Goal: Information Seeking & Learning: Learn about a topic

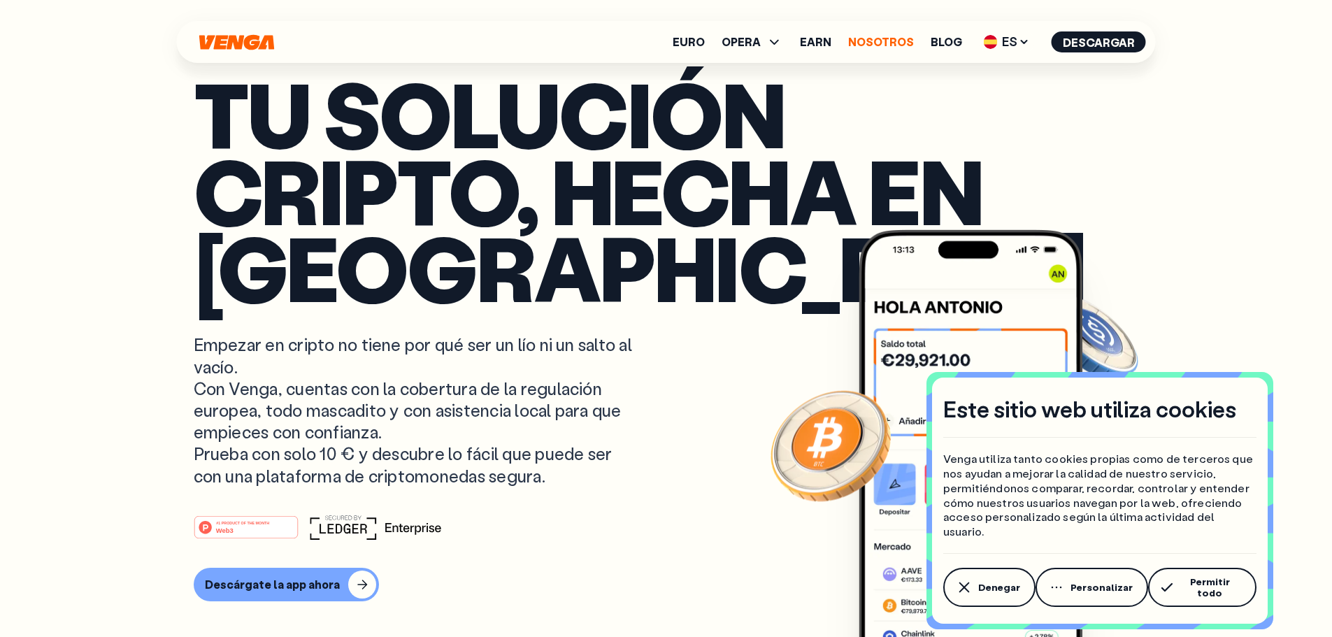
click at [879, 36] on link "Nosotros" at bounding box center [881, 41] width 66 height 11
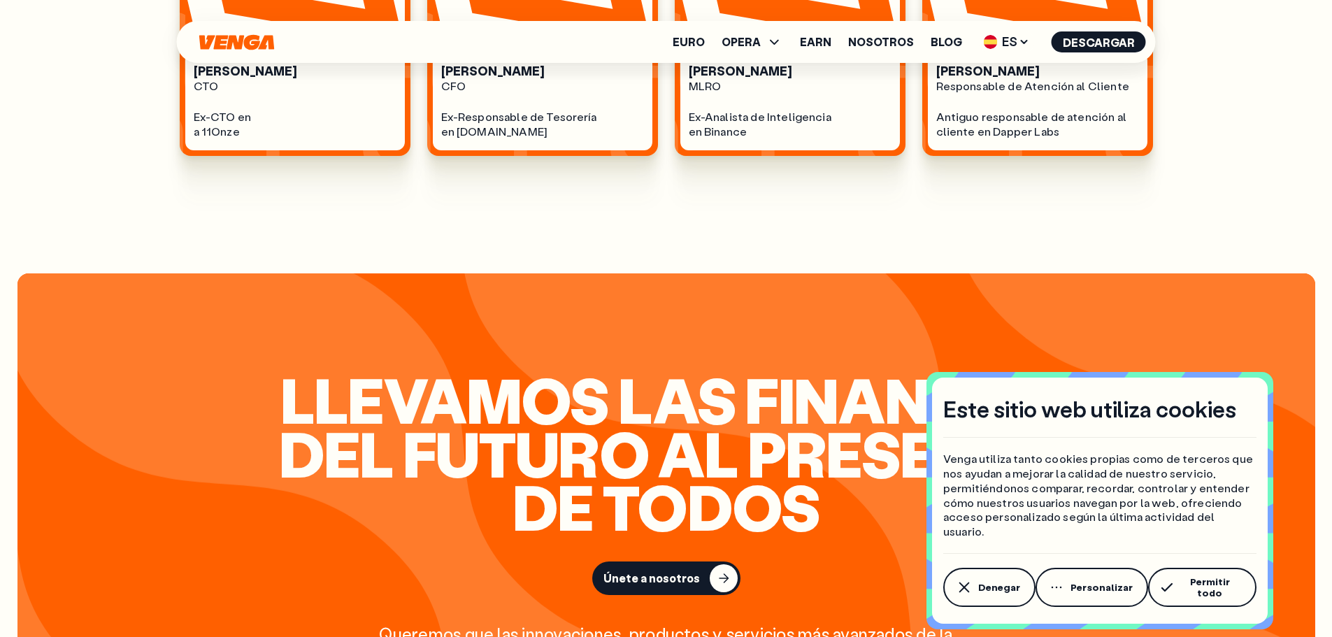
scroll to position [1259, 0]
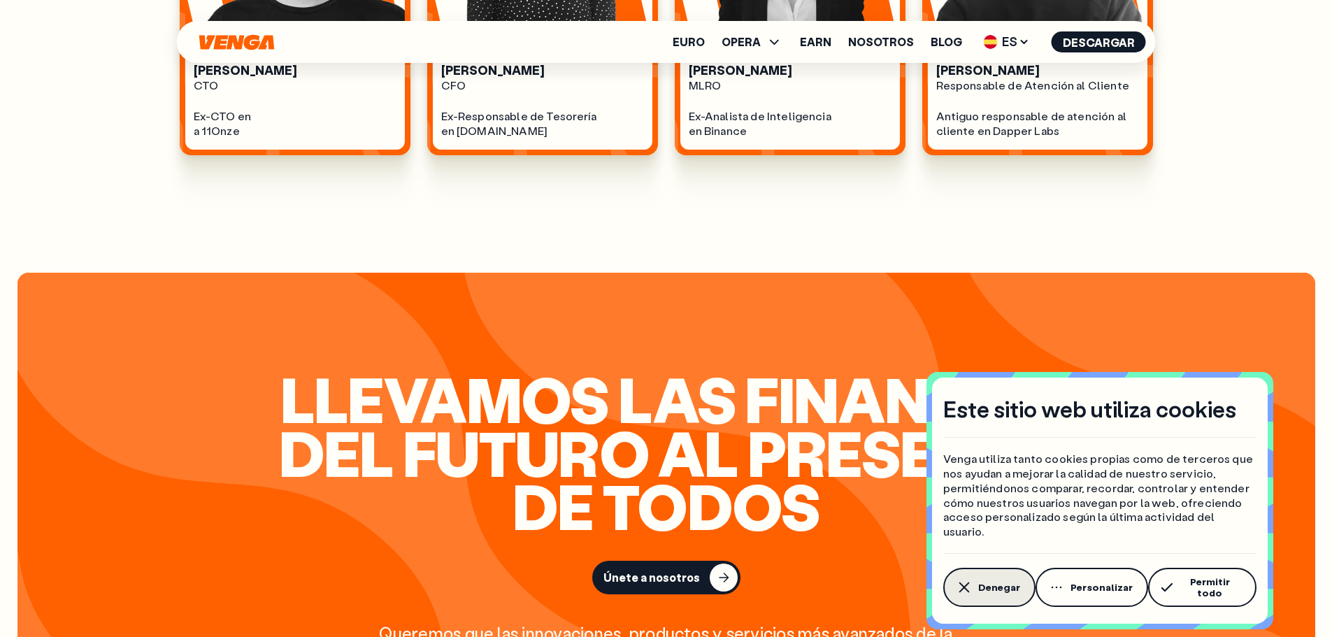
click at [1003, 593] on span "Denegar" at bounding box center [999, 587] width 42 height 11
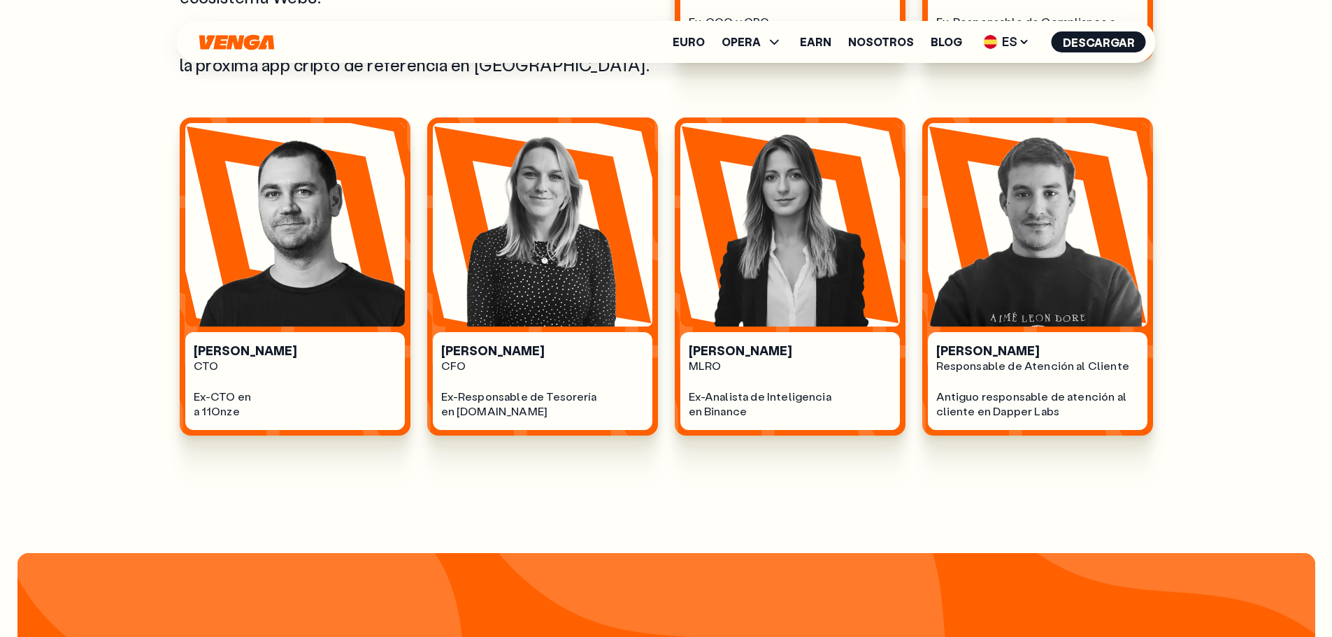
scroll to position [979, 0]
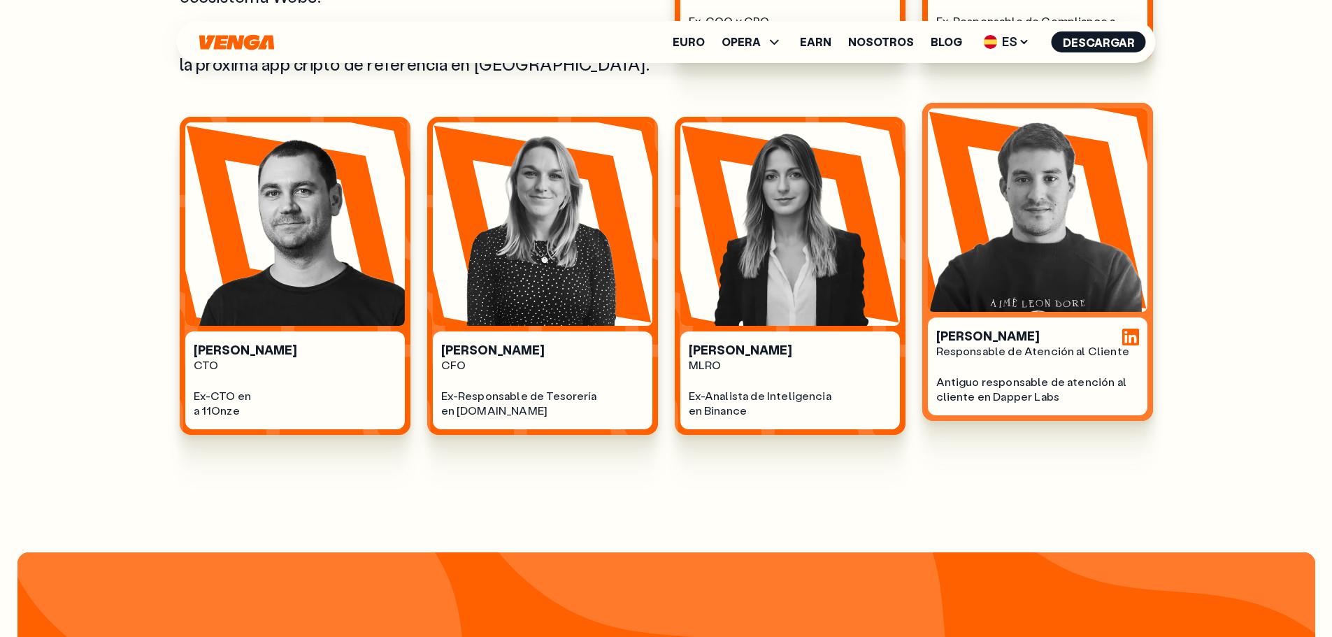
click at [1086, 408] on div "Carlos Dávalos Responsable de Atención al Cliente Antiguo responsable de atenci…" at bounding box center [1038, 367] width 220 height 98
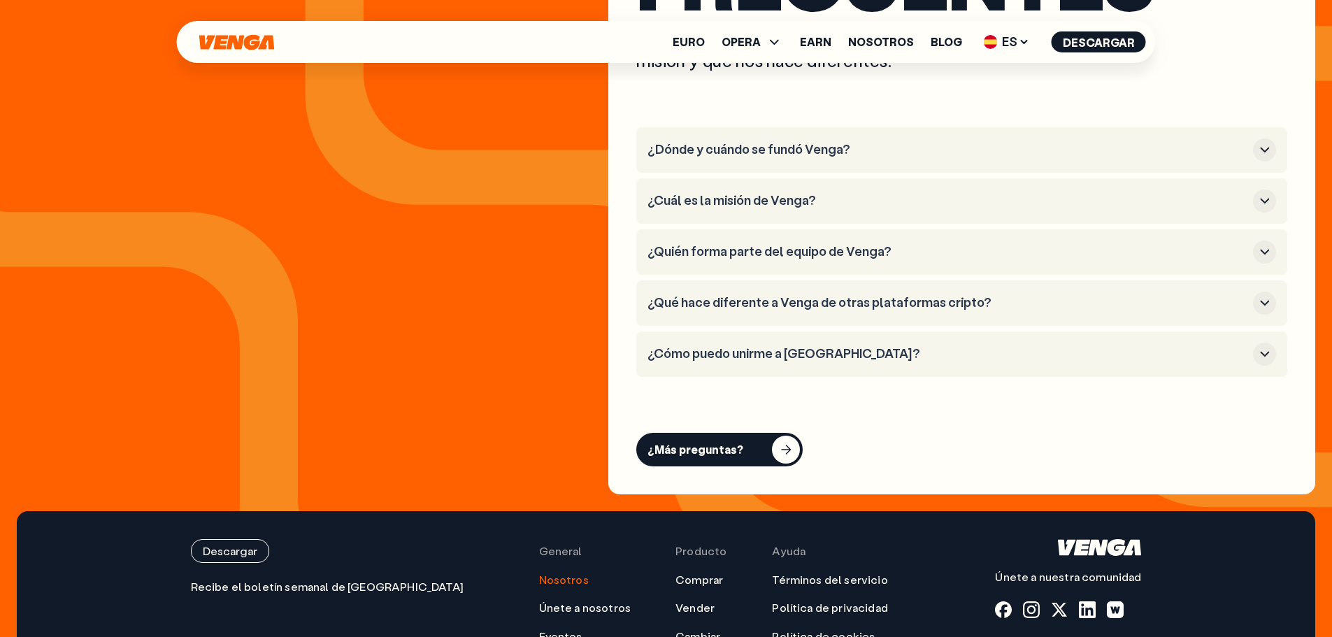
scroll to position [5455, 0]
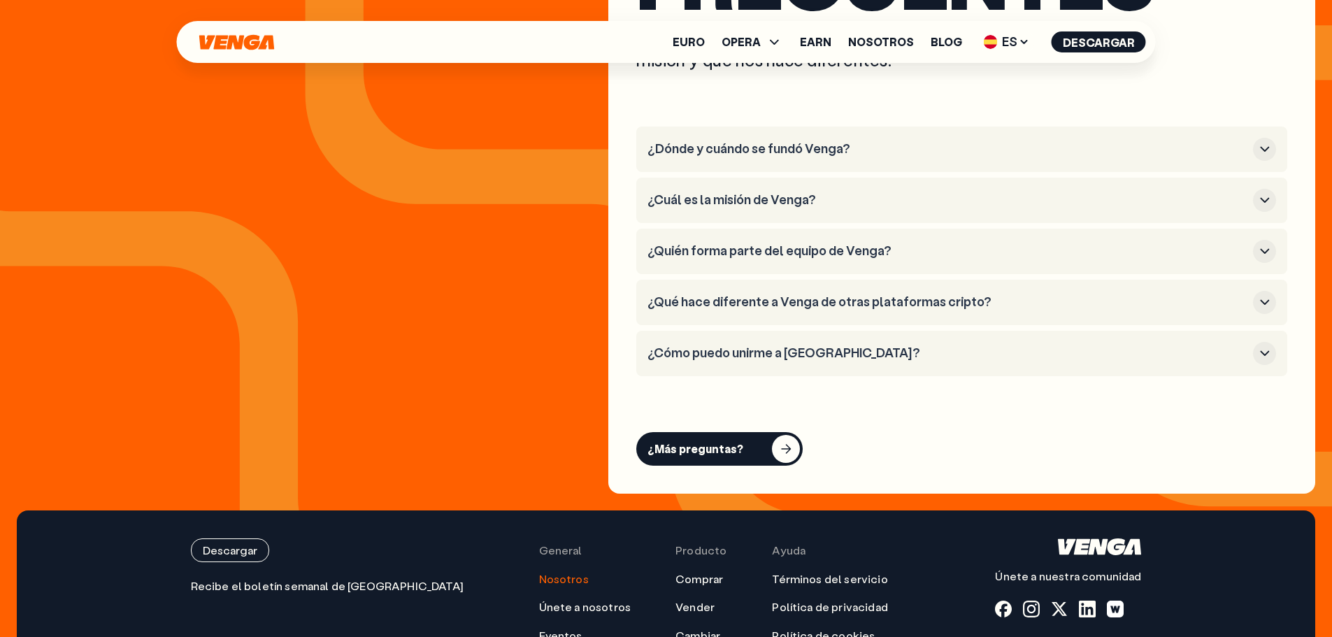
click at [925, 197] on h3 "¿Cuál es la misión de Venga?" at bounding box center [948, 199] width 600 height 15
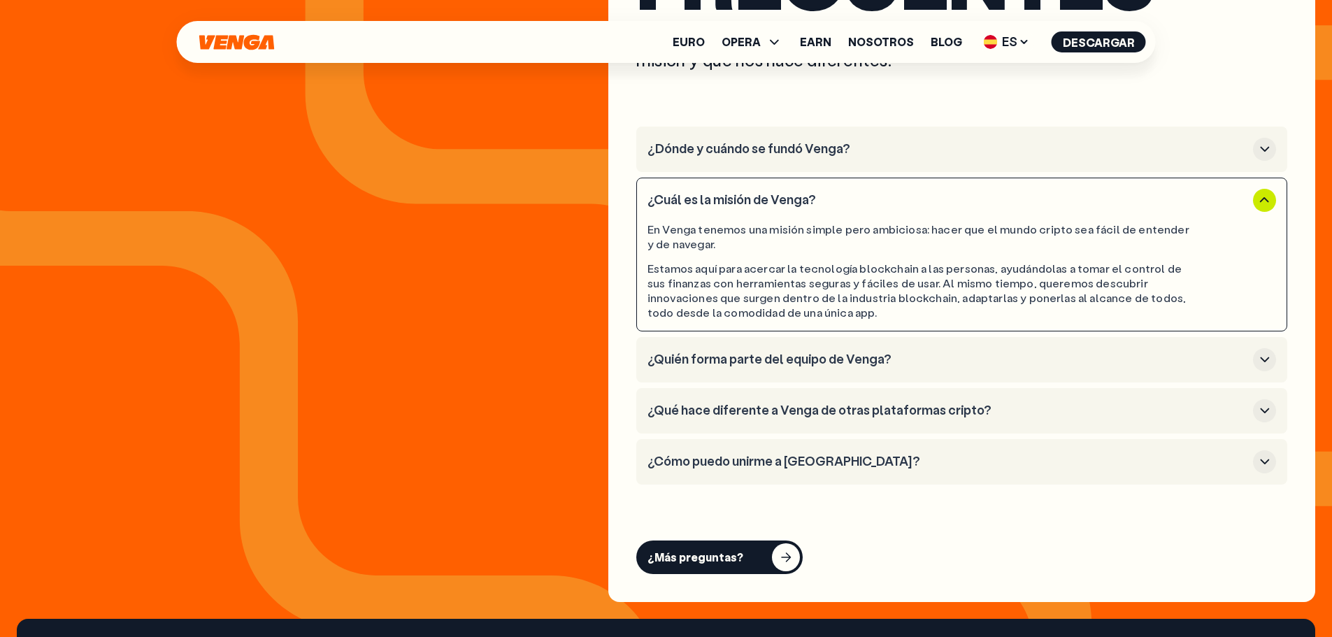
click at [941, 355] on h3 "¿Quién forma parte del equipo de Venga?" at bounding box center [948, 359] width 600 height 15
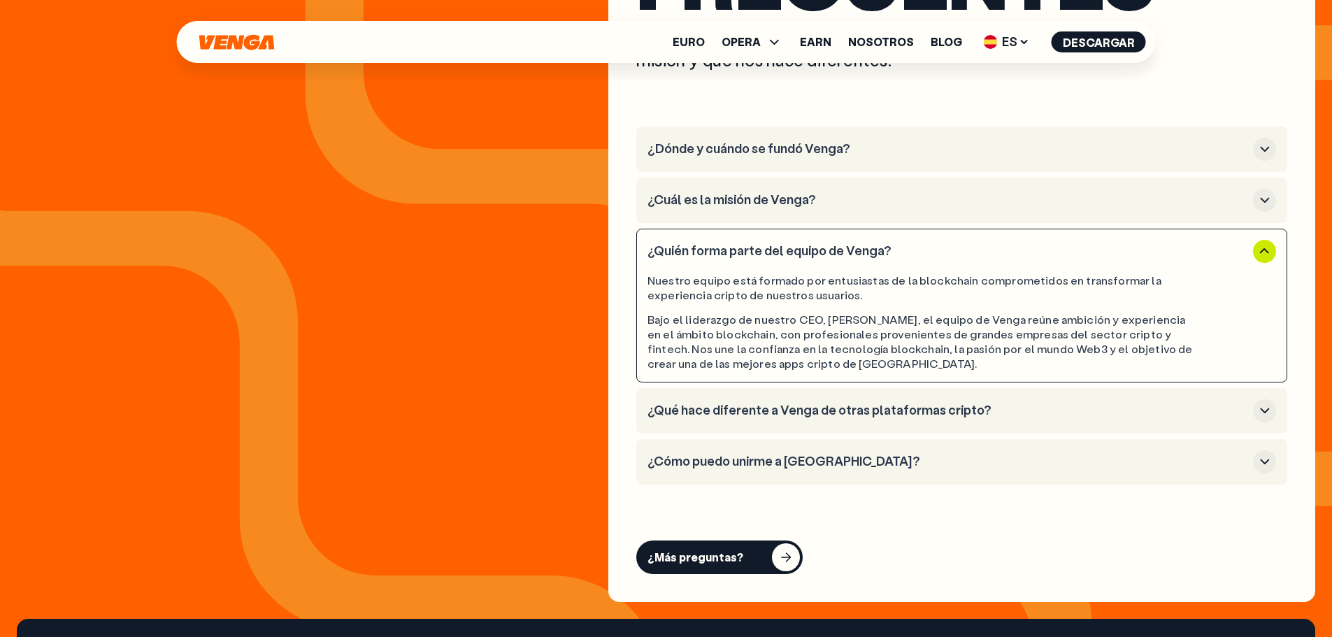
click at [1003, 418] on h3 "¿Qué hace diferente a Venga de otras plataformas cripto?" at bounding box center [948, 410] width 600 height 15
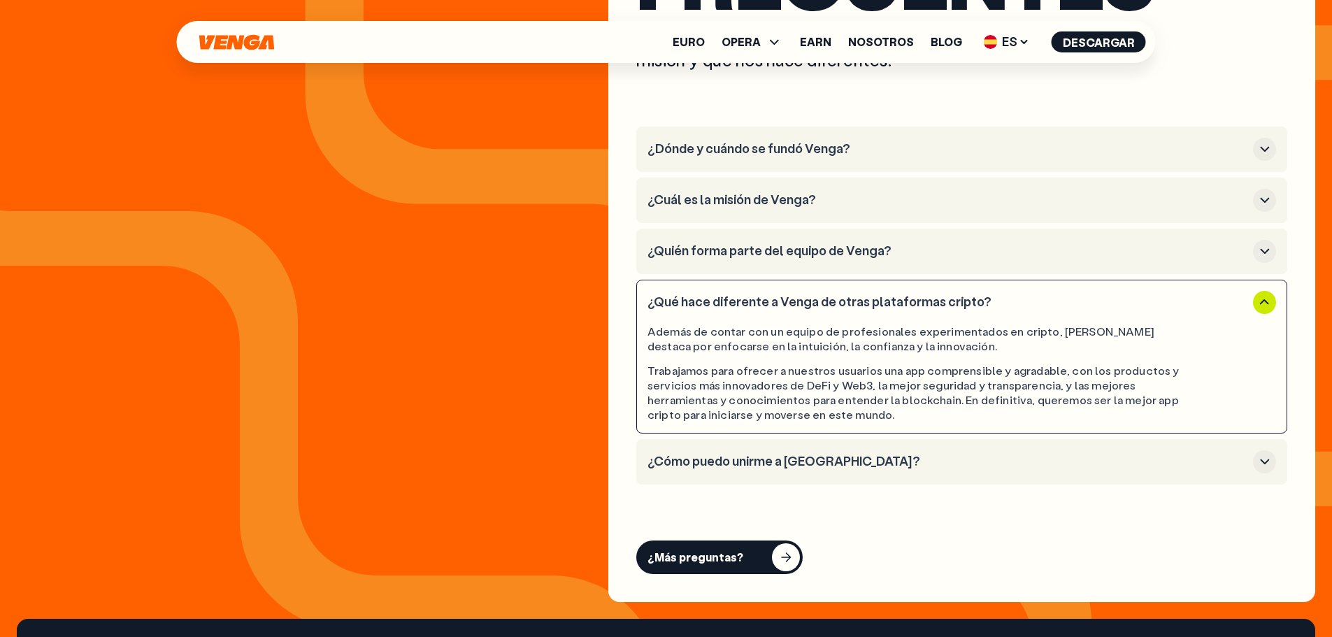
click at [855, 457] on h3 "¿Cómo puedo unirme a Venga?" at bounding box center [948, 461] width 600 height 15
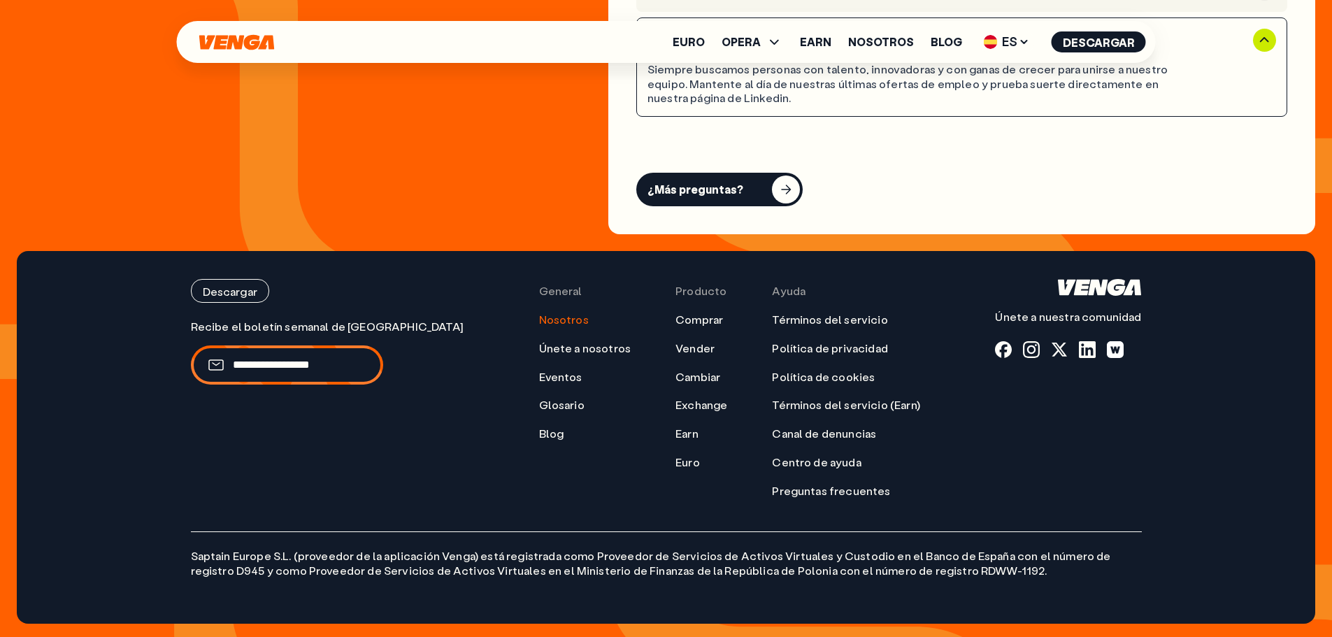
scroll to position [5769, 0]
click at [539, 441] on div "General Nosotros Únete a nosotros Eventos Glosario Blog" at bounding box center [585, 387] width 92 height 219
click at [539, 437] on link "Blog" at bounding box center [551, 433] width 25 height 15
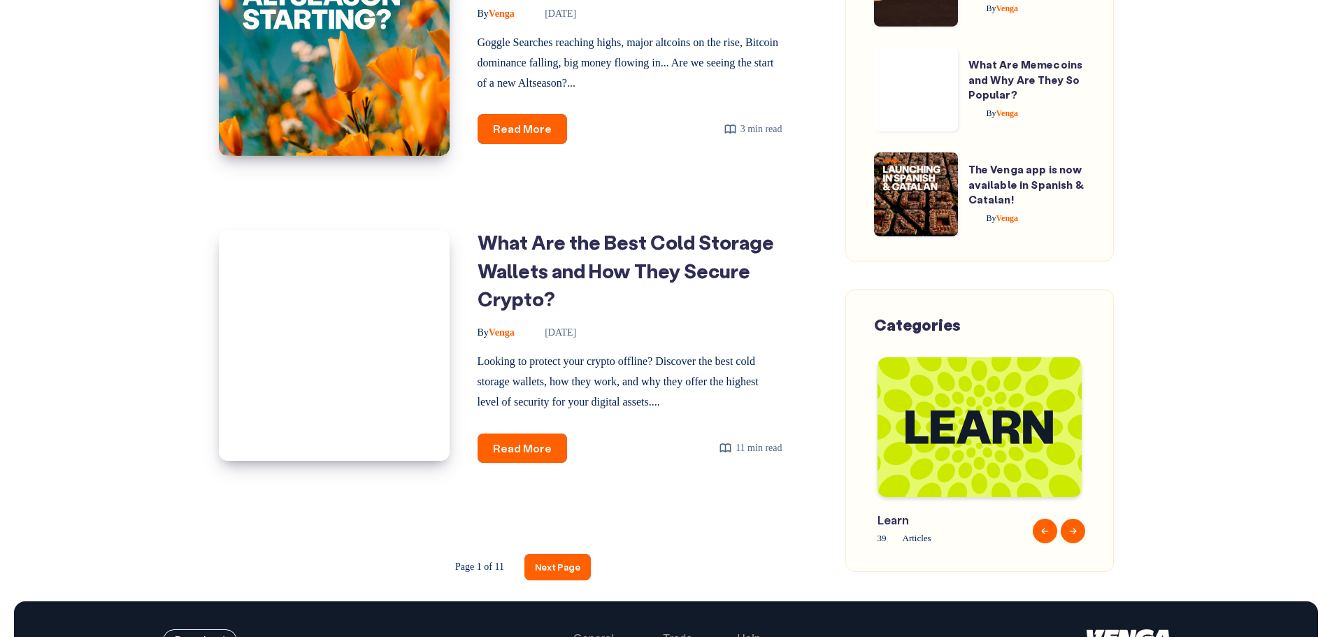
scroll to position [2223, 0]
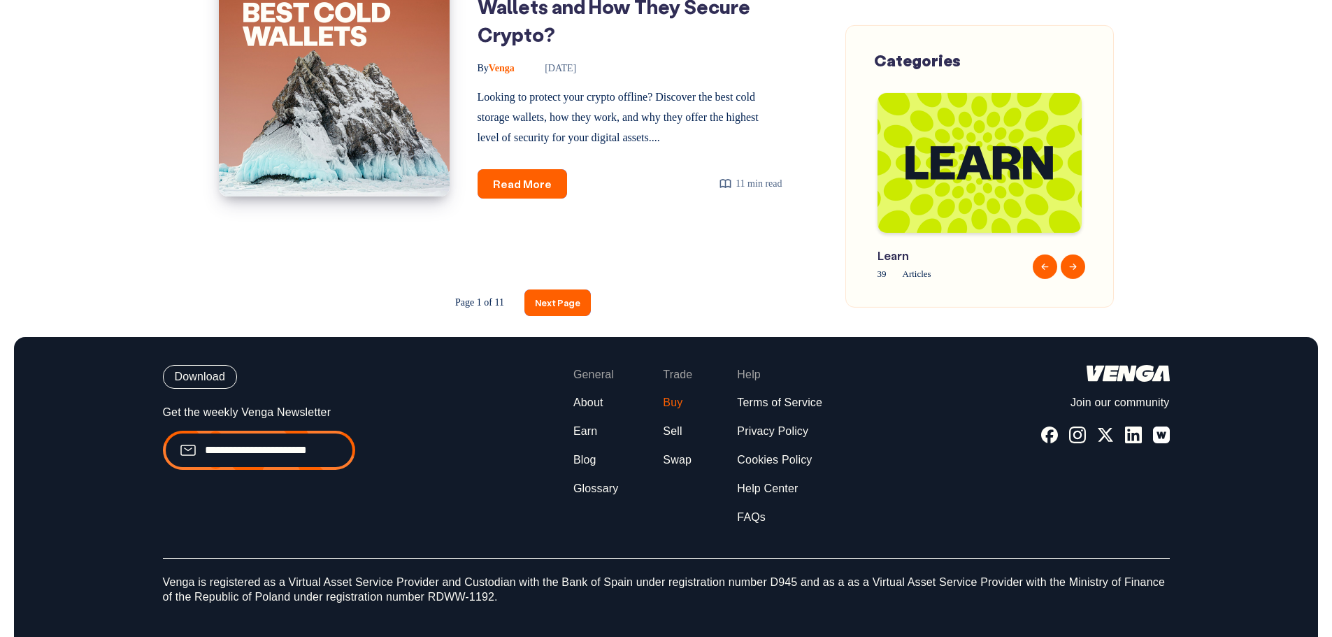
click at [677, 396] on link "Buy" at bounding box center [673, 403] width 20 height 15
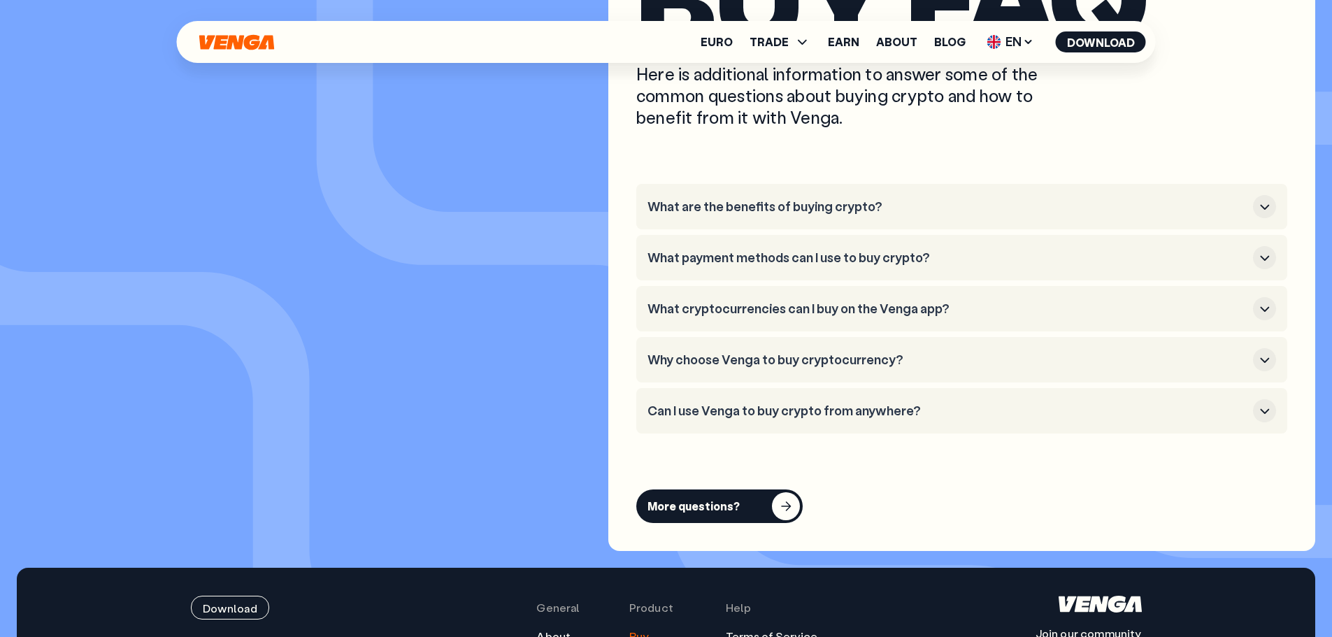
scroll to position [3917, 0]
click at [927, 204] on h3 "What are the benefits of buying crypto?" at bounding box center [948, 206] width 600 height 15
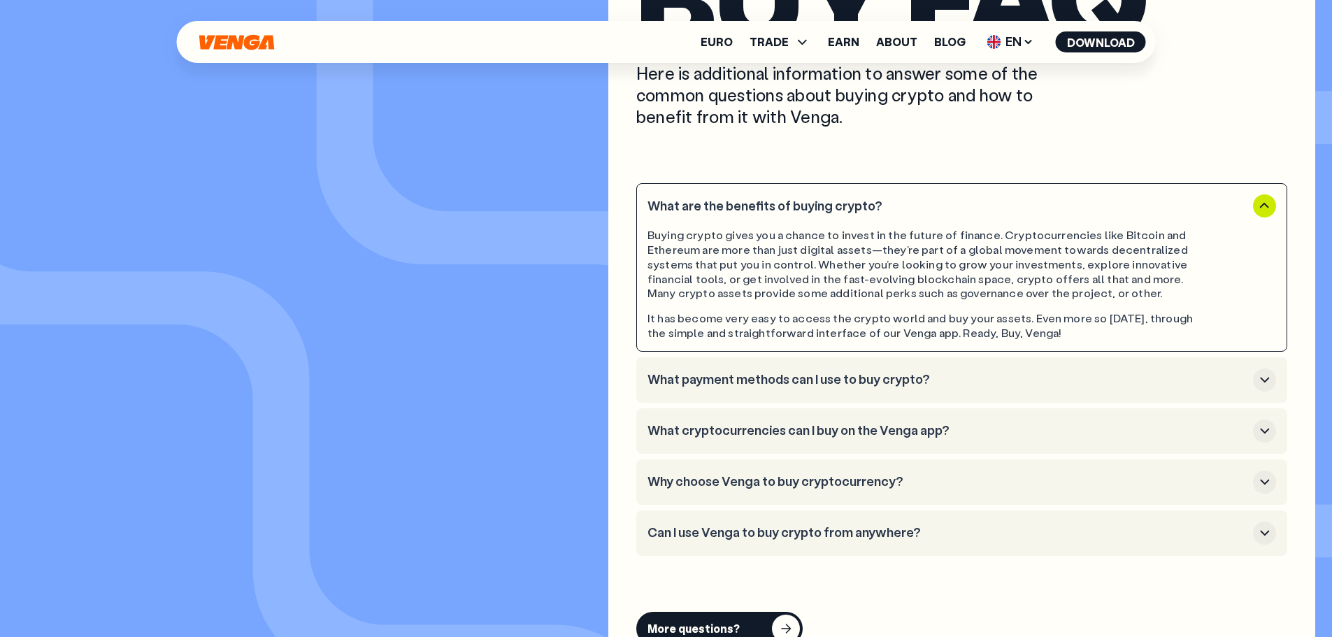
click at [927, 207] on h3 "What are the benefits of buying crypto?" at bounding box center [948, 206] width 600 height 15
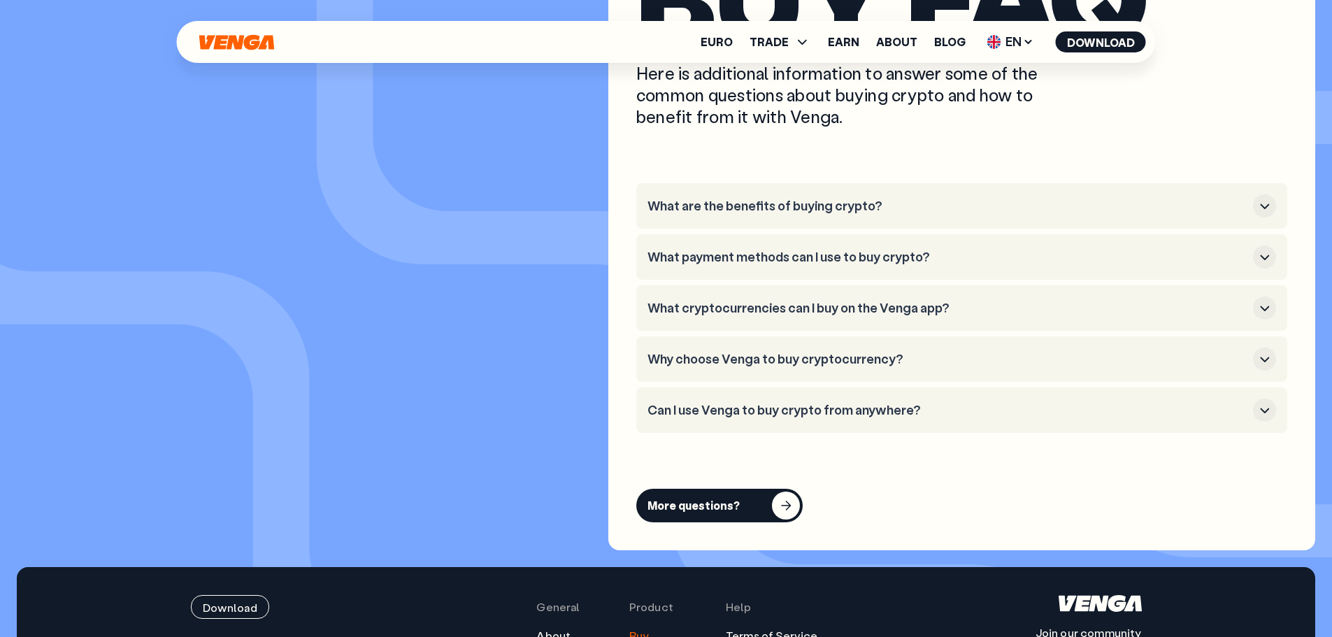
click at [948, 250] on h3 "What payment methods can I use to buy crypto?" at bounding box center [948, 257] width 600 height 15
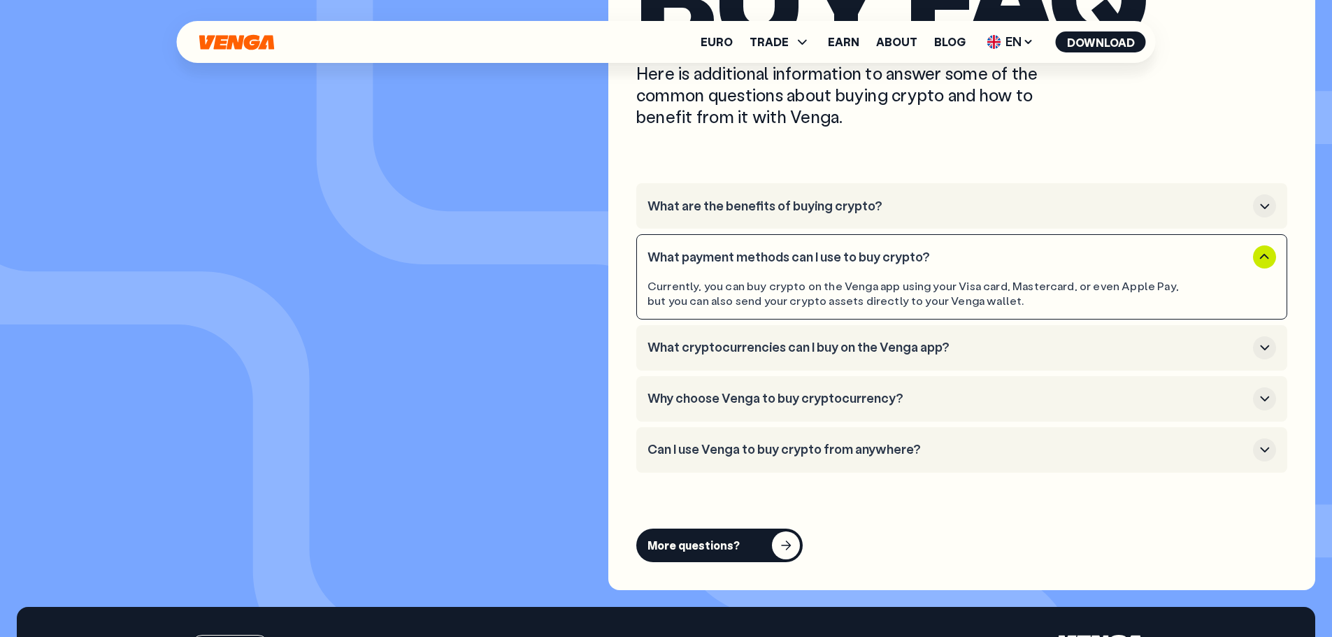
click at [948, 250] on h3 "What payment methods can I use to buy crypto?" at bounding box center [948, 257] width 600 height 15
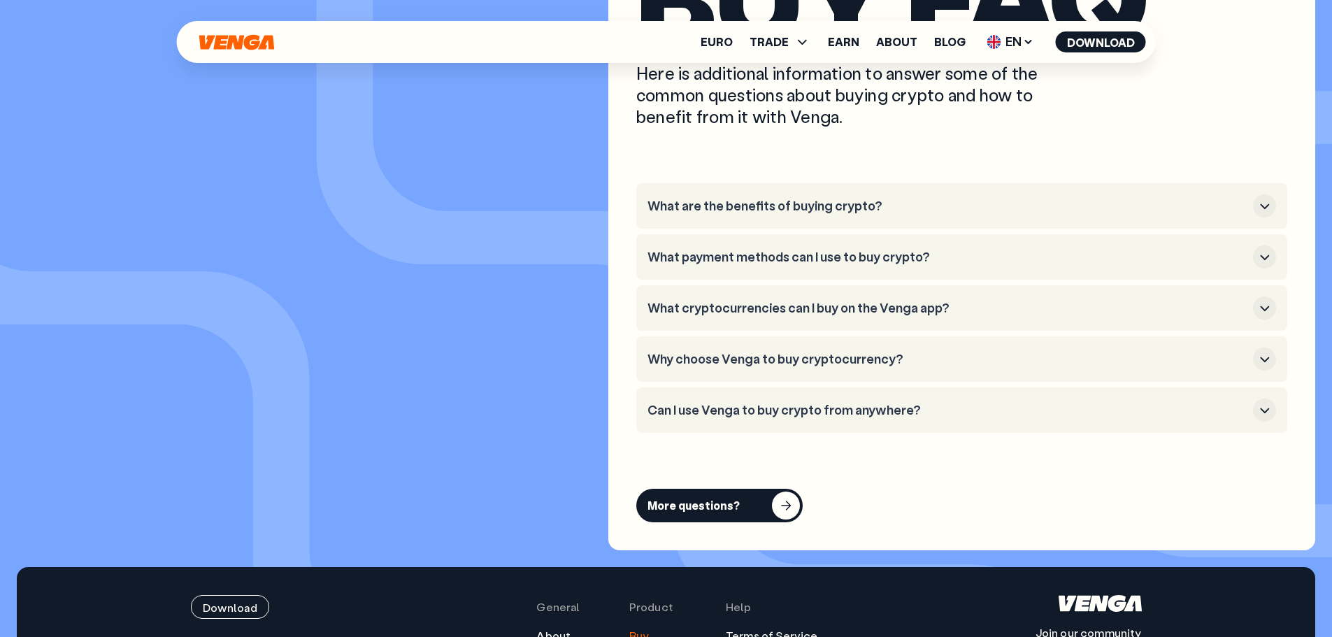
click at [1002, 307] on h3 "What cryptocurrencies can I buy on the Venga app?" at bounding box center [948, 308] width 600 height 15
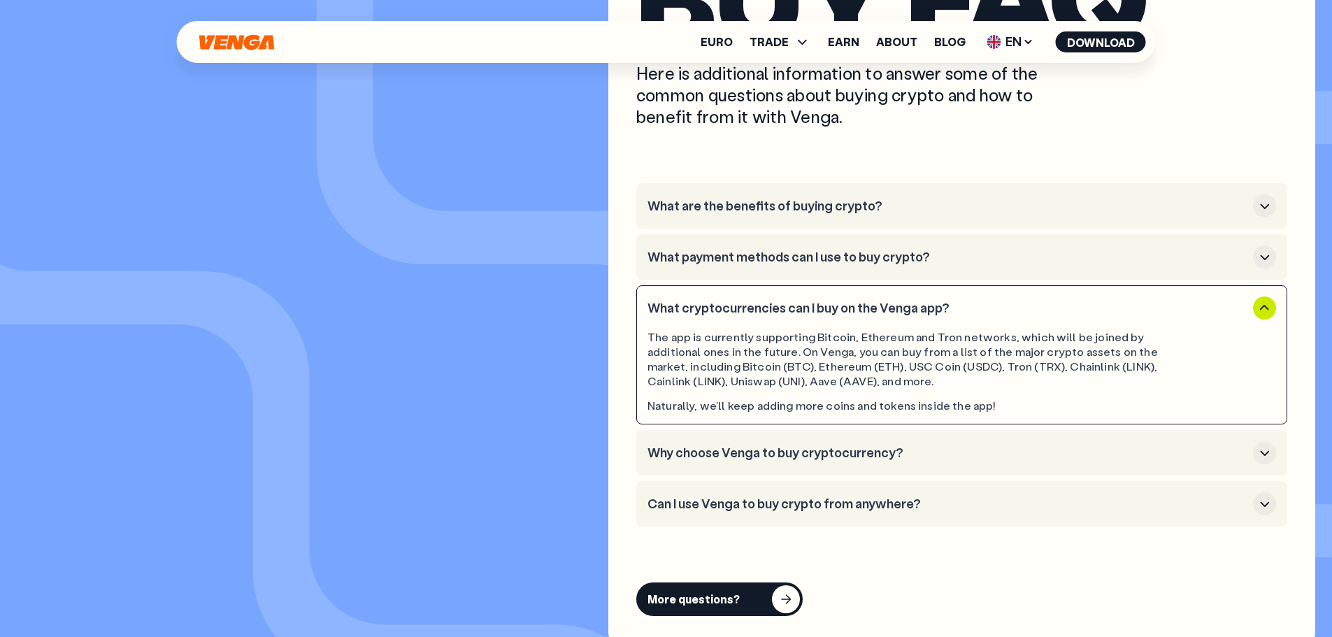
click at [1002, 307] on h3 "What cryptocurrencies can I buy on the Venga app?" at bounding box center [948, 308] width 600 height 15
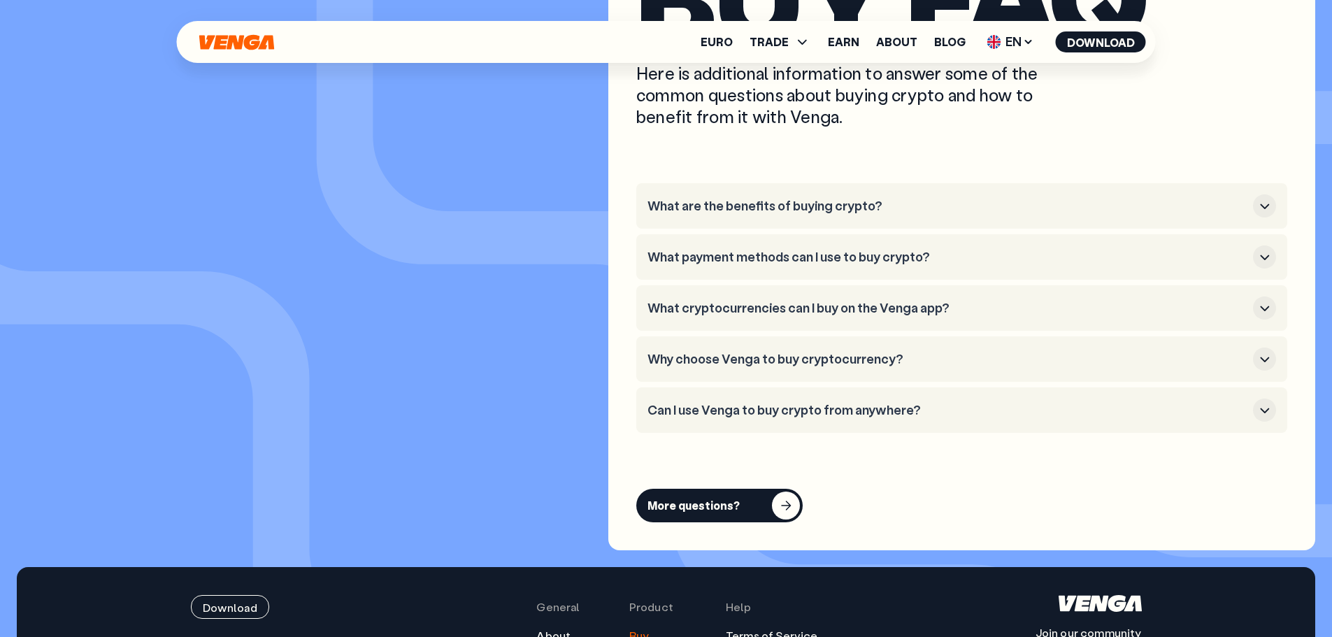
click at [995, 352] on h3 "Why choose Venga to buy cryptocurrency?" at bounding box center [948, 359] width 600 height 15
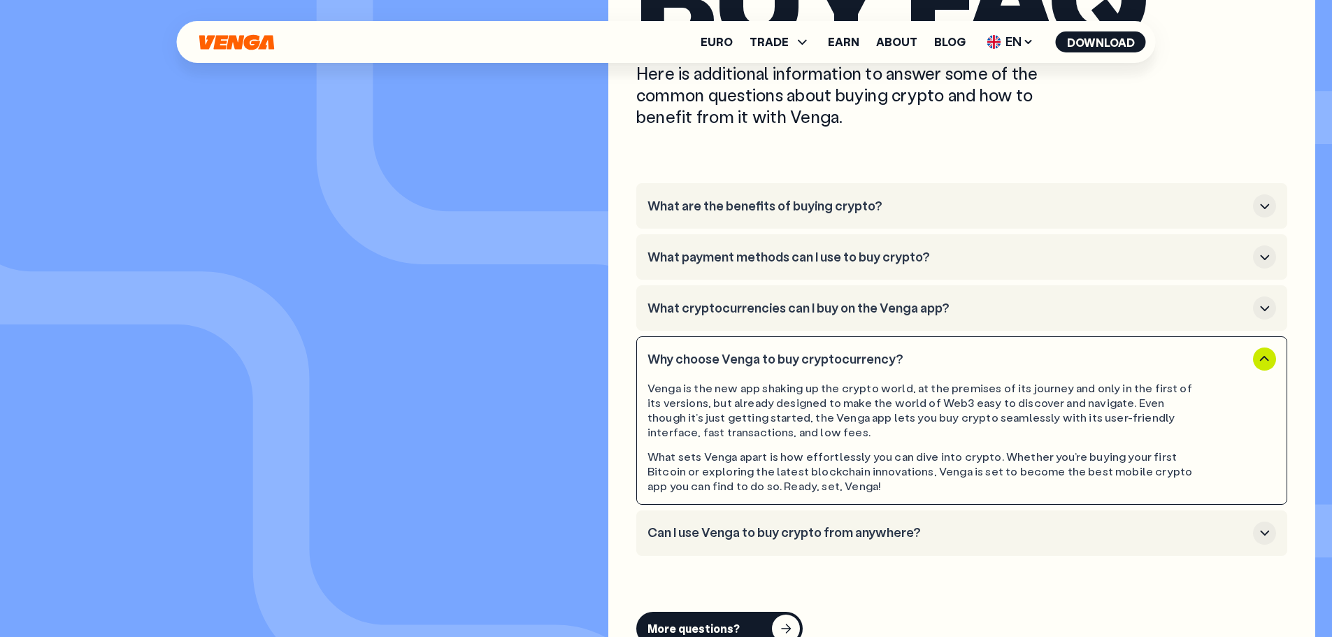
click at [991, 355] on h3 "Why choose Venga to buy cryptocurrency?" at bounding box center [948, 359] width 600 height 15
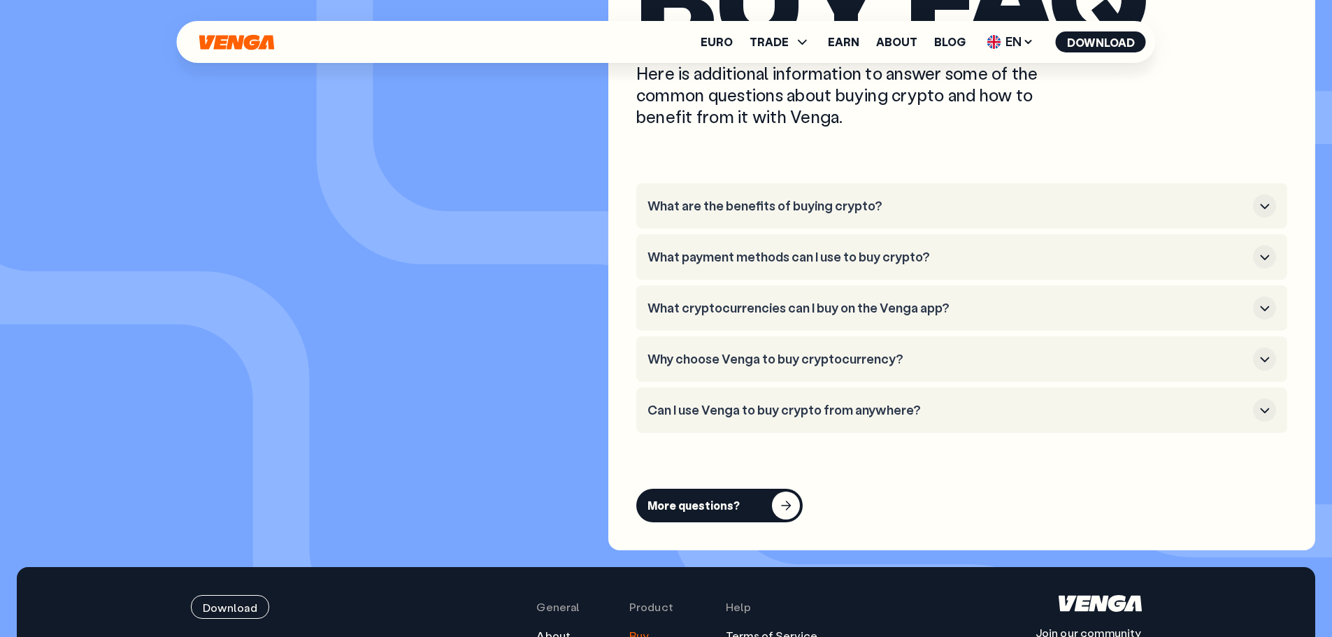
click at [961, 399] on button "Can I use Venga to buy crypto from anywhere?" at bounding box center [962, 410] width 629 height 23
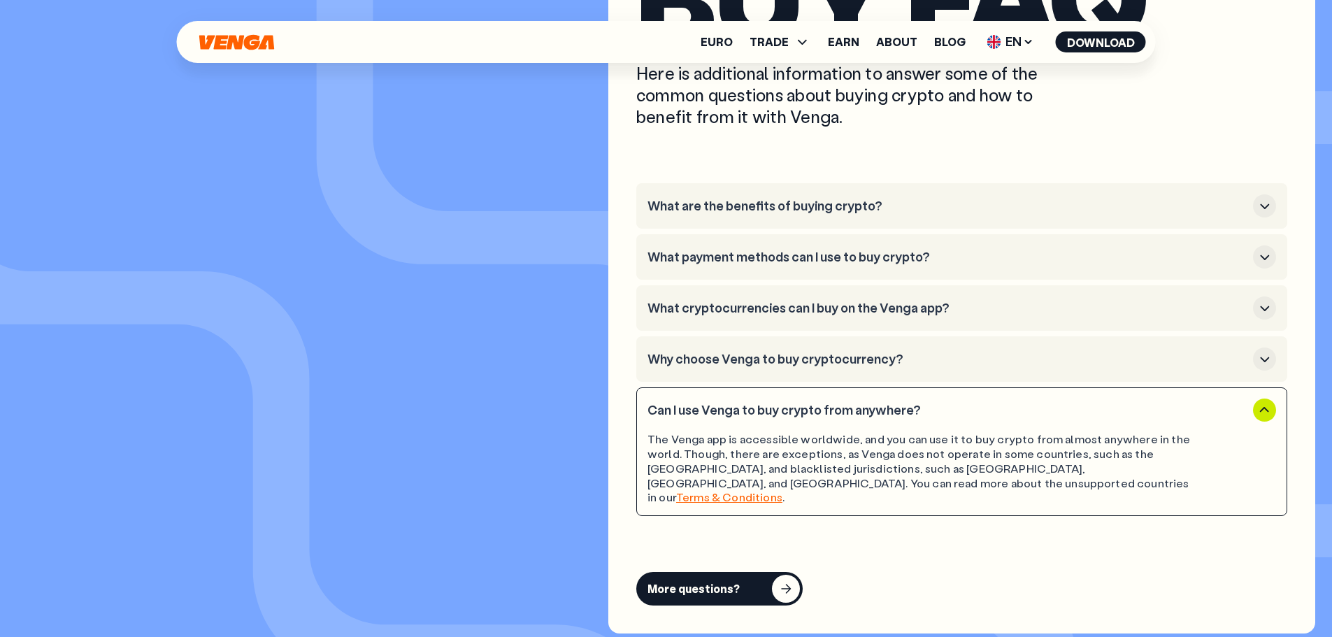
click at [961, 399] on button "Can I use Venga to buy crypto from anywhere?" at bounding box center [962, 410] width 629 height 23
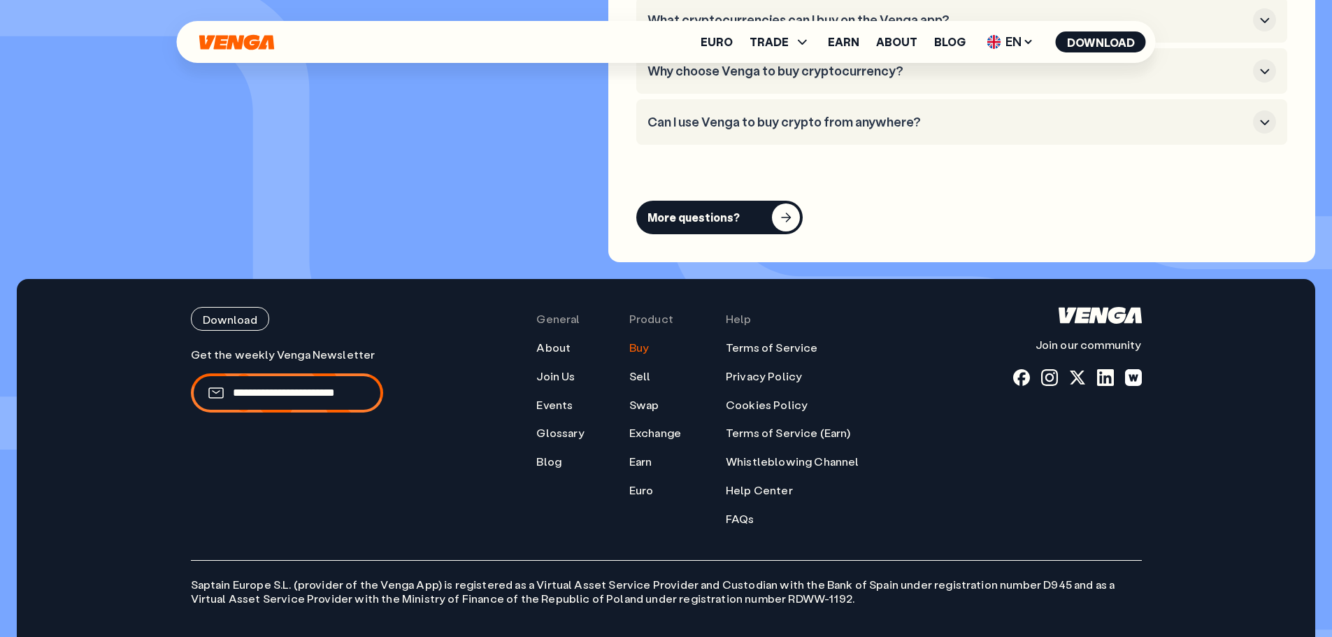
scroll to position [4233, 0]
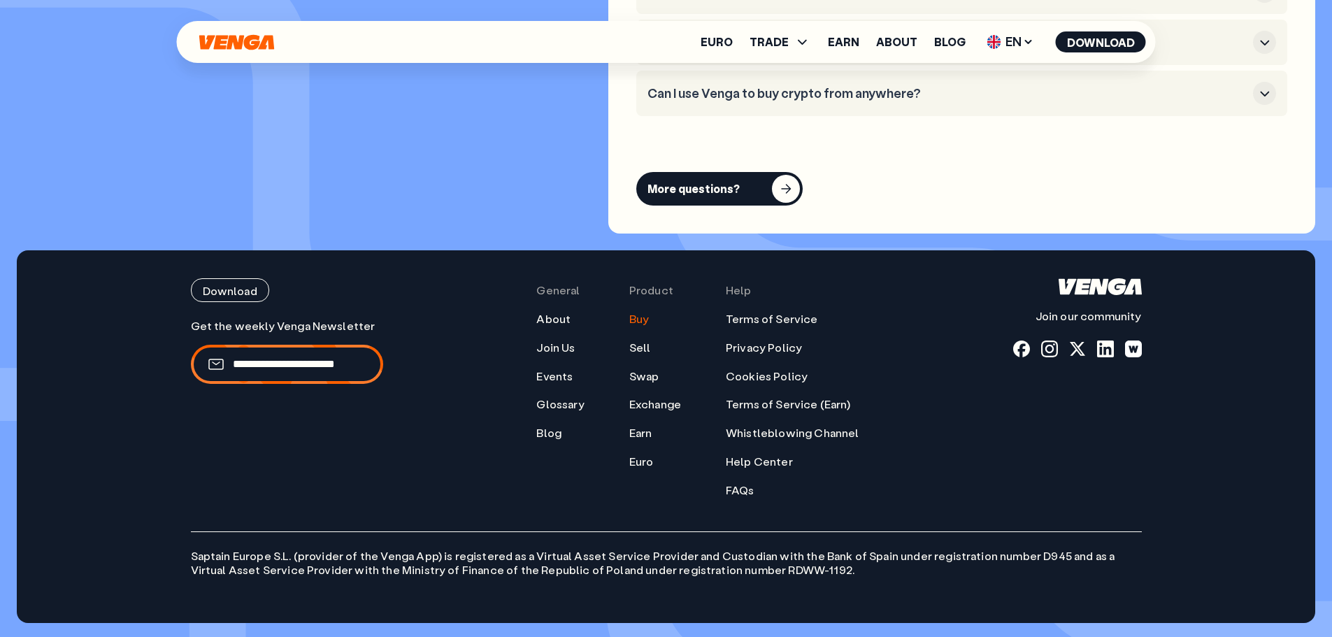
click at [224, 41] on icon "Home" at bounding box center [236, 41] width 75 height 15
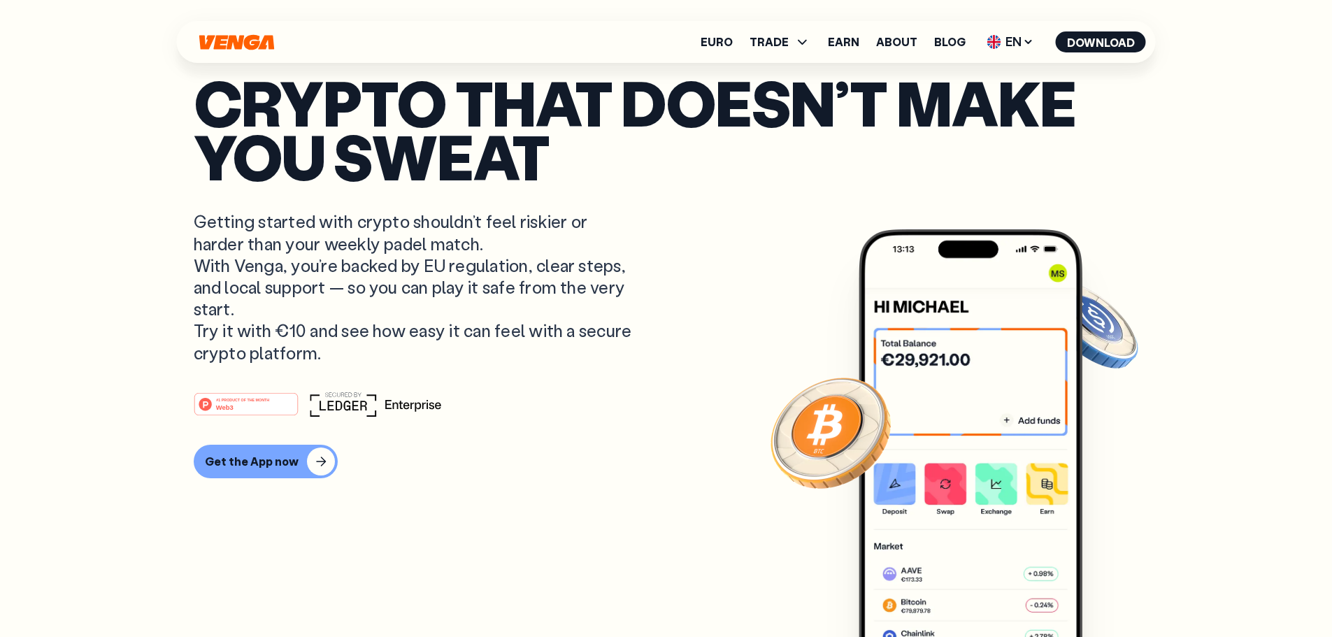
click at [247, 402] on tspan "#1 PRODUCT OF THE MONTH" at bounding box center [242, 400] width 53 height 4
